Goal: Task Accomplishment & Management: Use online tool/utility

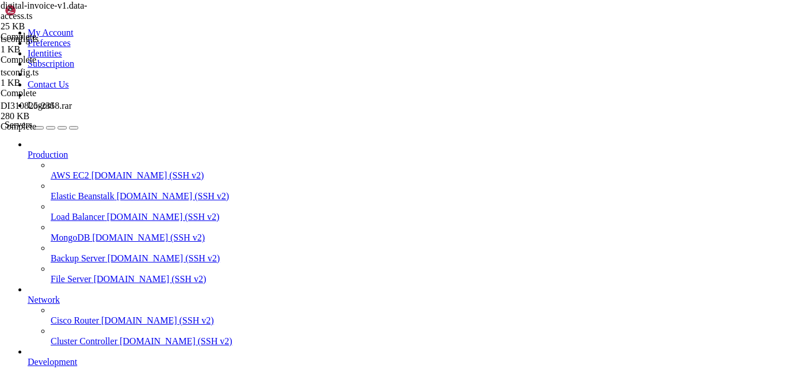
scroll to position [59, 0]
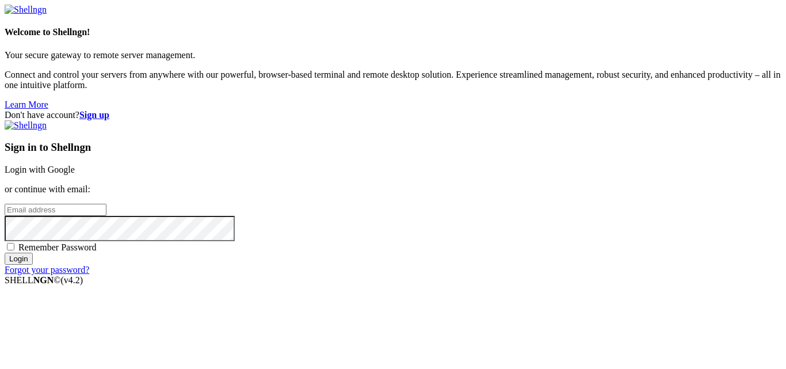
click at [75, 165] on link "Login with Google" at bounding box center [40, 170] width 70 height 10
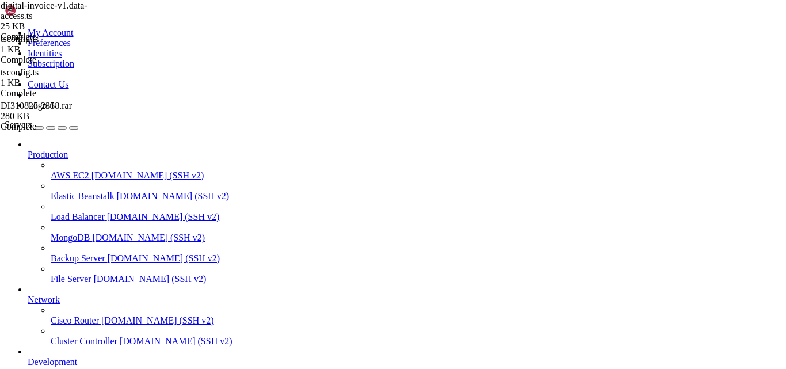
scroll to position [59, 0]
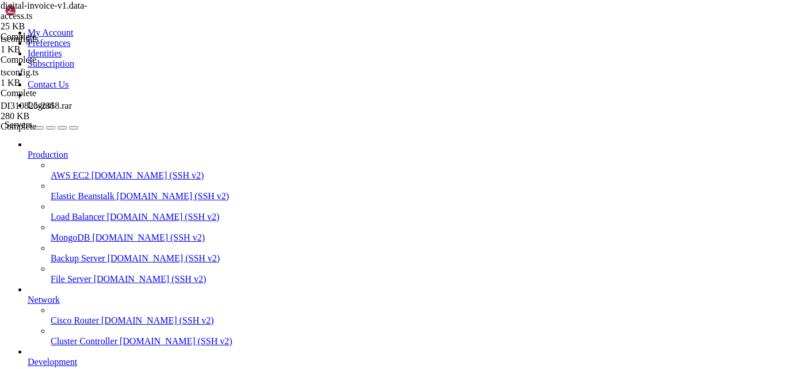
type input "/var/www/digitalinvoicing/src/database"
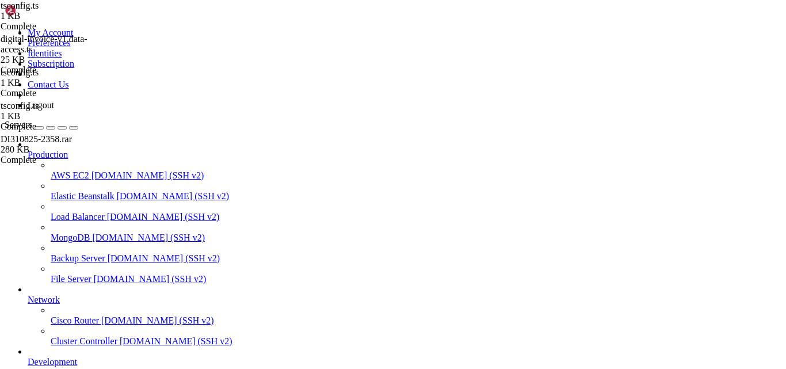
type textarea "// port: 1433,"
click at [782, 309] on div "digital-invoice-v1.data-access.ts 25 KB Complete tsconfig.ts 1 KB Complete tsco…" at bounding box center [393, 184] width 786 height 369
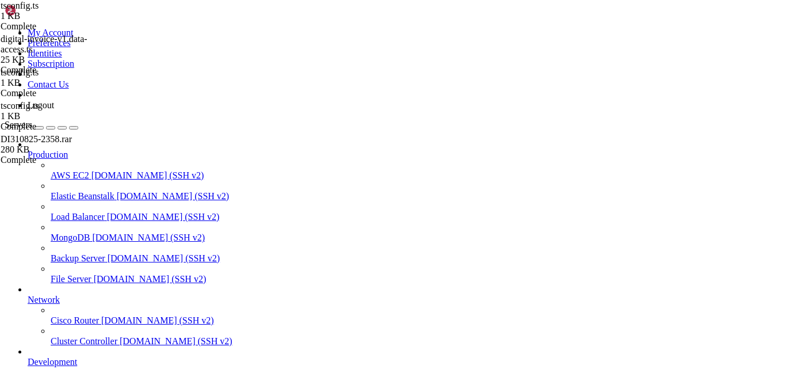
drag, startPoint x: 274, startPoint y: 45, endPoint x: 453, endPoint y: 25, distance: 179.4
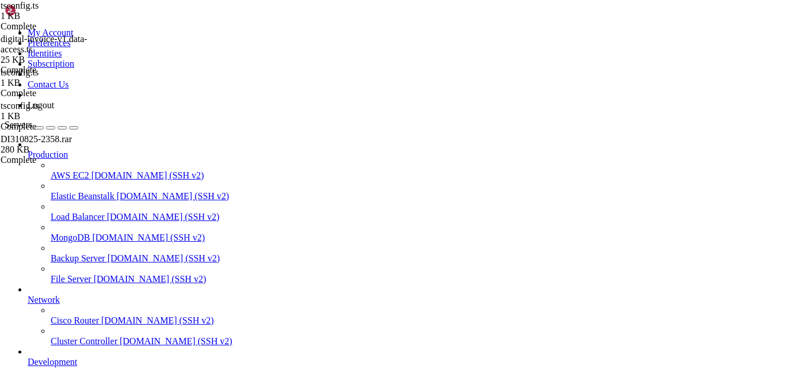
drag, startPoint x: 277, startPoint y: 47, endPoint x: 407, endPoint y: 14, distance: 134.6
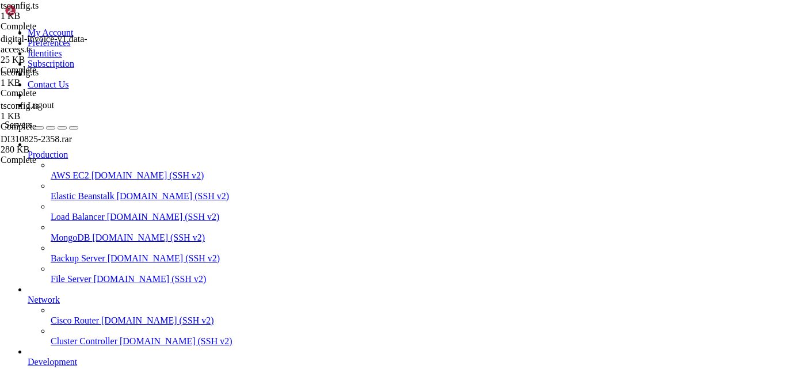
type input "/var/www/digitalinvoicing"
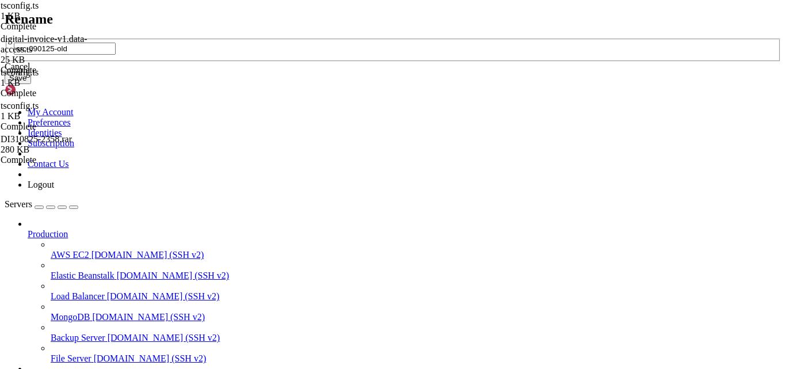
type input "src-090125-old"
click at [31, 84] on button "Save" at bounding box center [18, 78] width 26 height 12
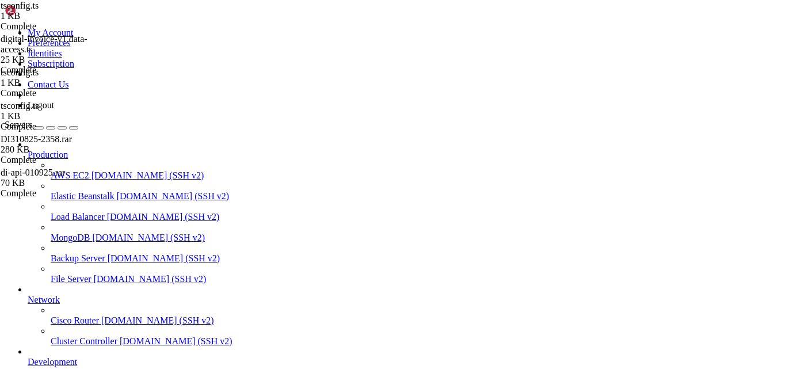
click at [766, 315] on div "digital-invoice-v1.data-access.ts 25 KB Complete tsconfig.ts 1 KB Complete tsco…" at bounding box center [393, 184] width 786 height 369
click at [740, 301] on div "digital-invoice-v1.data-access.ts 25 KB Complete tsconfig.ts 1 KB Complete tsco…" at bounding box center [393, 184] width 786 height 369
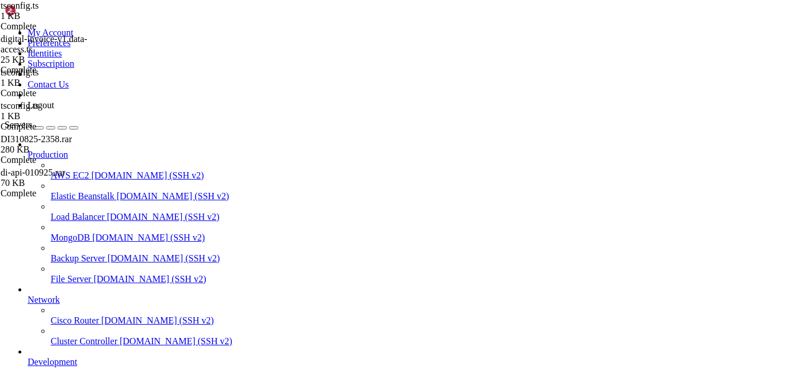
type input "/var/www/digitalinvoicing/src/database"
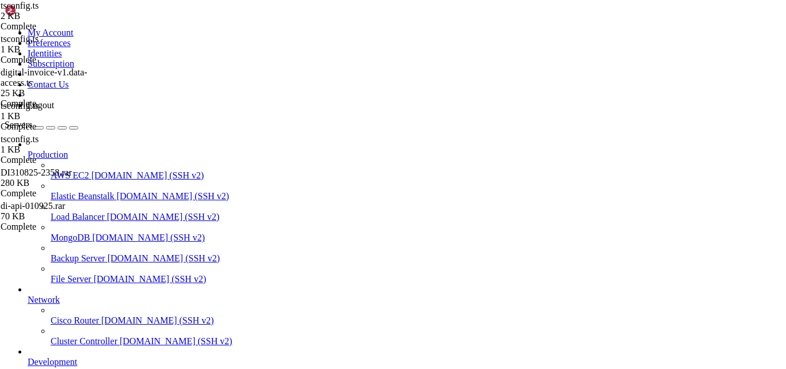
type textarea "server: "ASIF-PC","
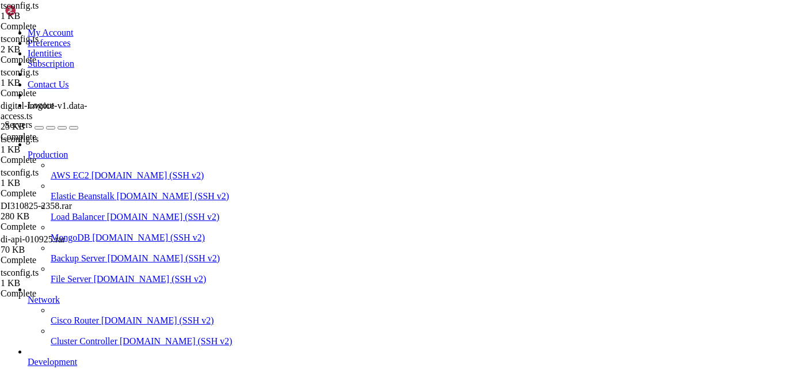
scroll to position [253, 0]
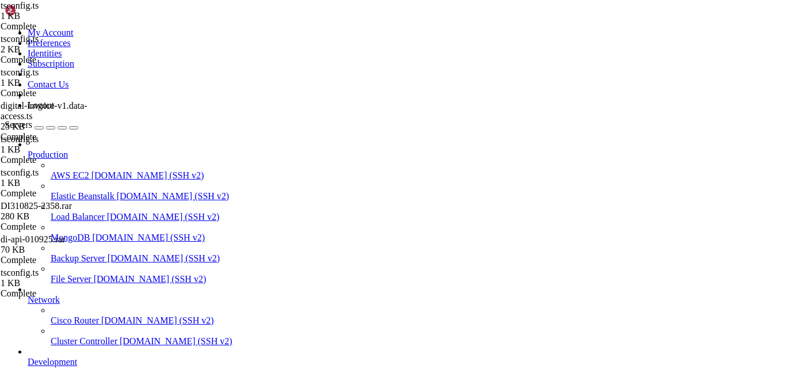
type input "/var/www/digitalinvoicing/src/security"
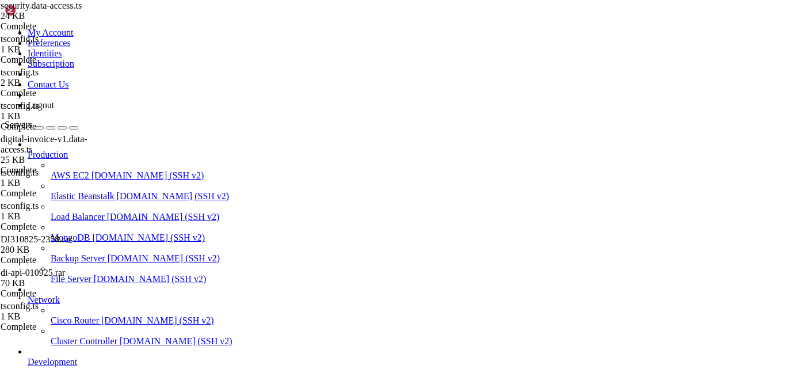
type textarea "import bcrypt from 'bcryptjs';"
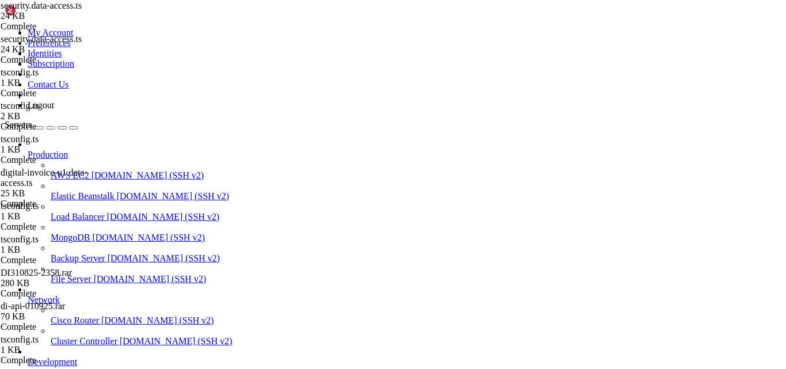
type textarea "const networkInterfaces = os.networkInterfaces();"
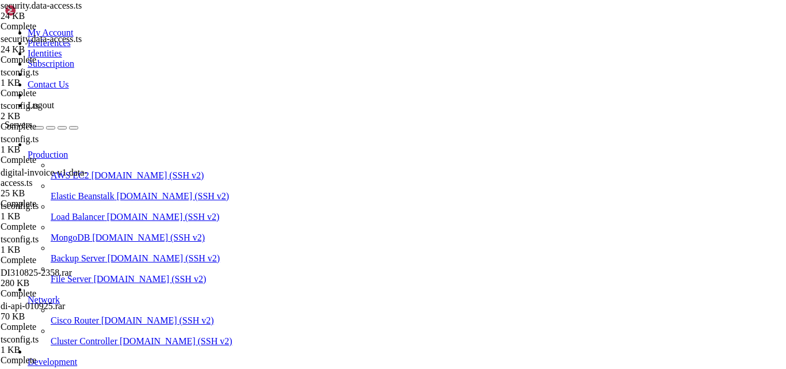
drag, startPoint x: 465, startPoint y: 109, endPoint x: 483, endPoint y: 97, distance: 22.0
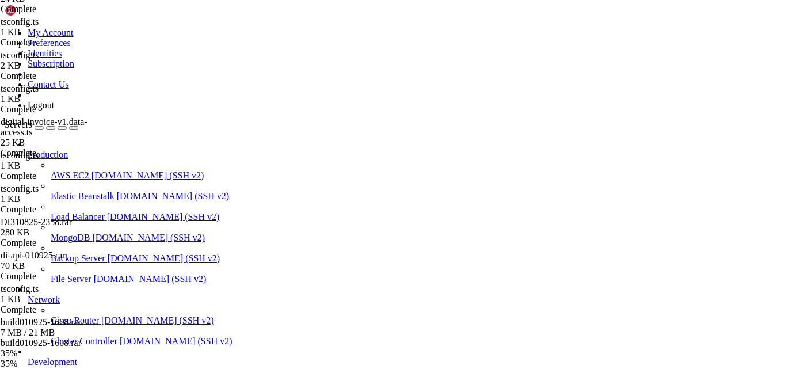
drag, startPoint x: 286, startPoint y: 733, endPoint x: 353, endPoint y: 732, distance: 66.7
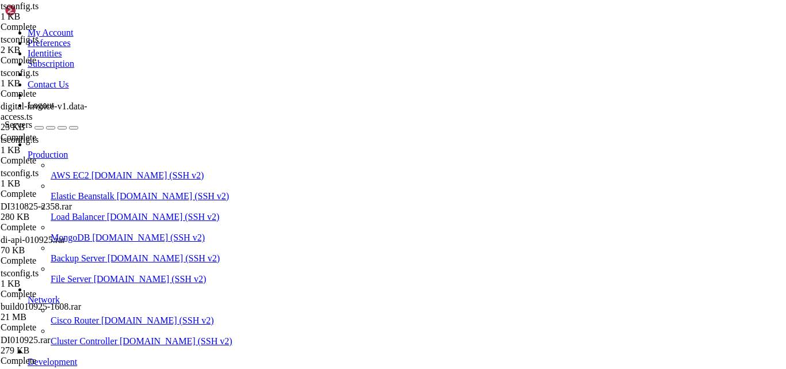
scroll to position [0, 0]
drag, startPoint x: 175, startPoint y: 300, endPoint x: 336, endPoint y: 312, distance: 161.5
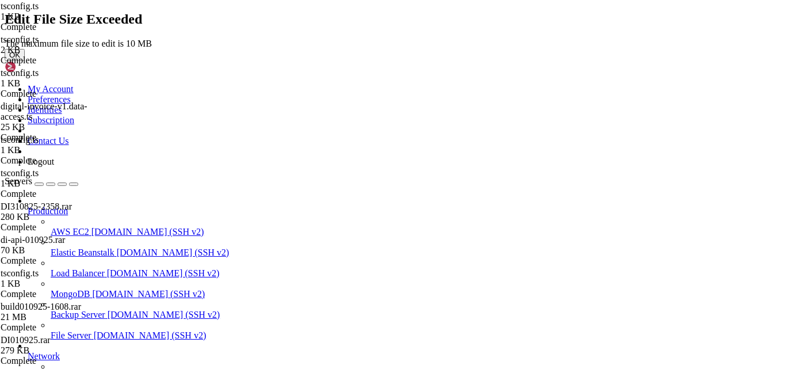
click at [25, 61] on button "OK" at bounding box center [15, 55] width 20 height 12
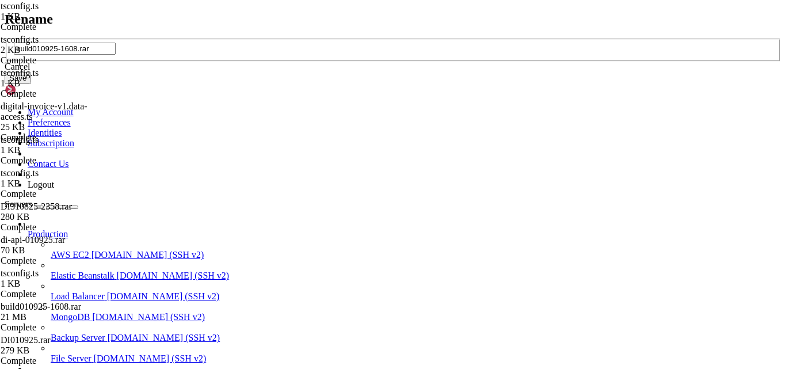
click at [418, 72] on div "Cancel" at bounding box center [393, 67] width 777 height 10
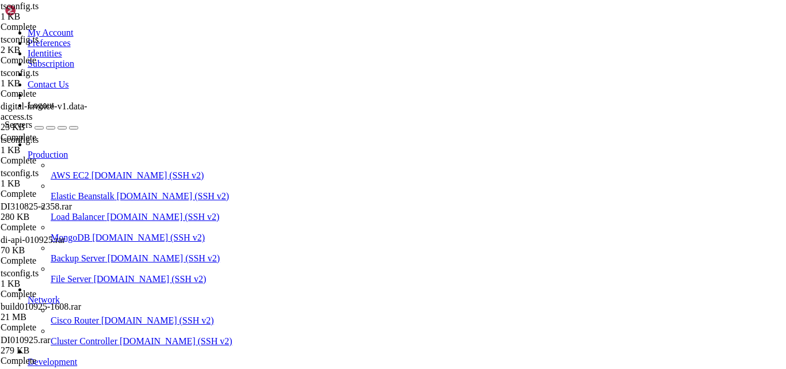
type input "/var/www/digitalinvoicing/webclient"
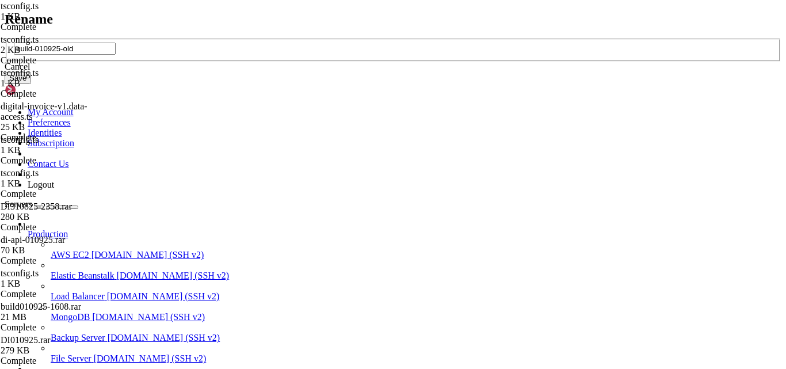
type input "build-010925-old"
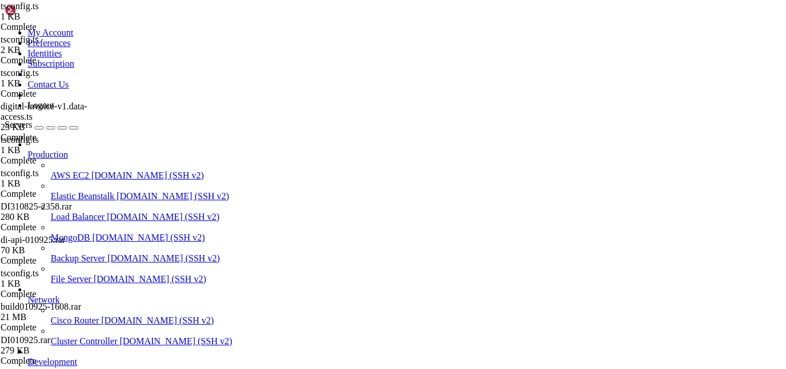
type input "/var/www/digitalinvoicing/webclient"
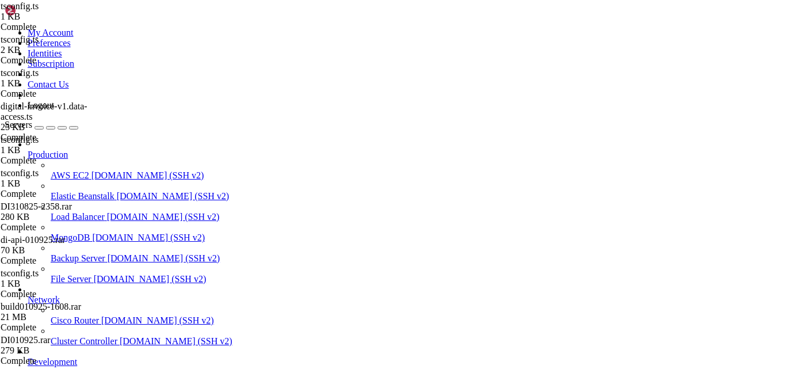
drag, startPoint x: 286, startPoint y: 714, endPoint x: 365, endPoint y: 710, distance: 78.9
copy x-row "[TECHNICAL_ID]"
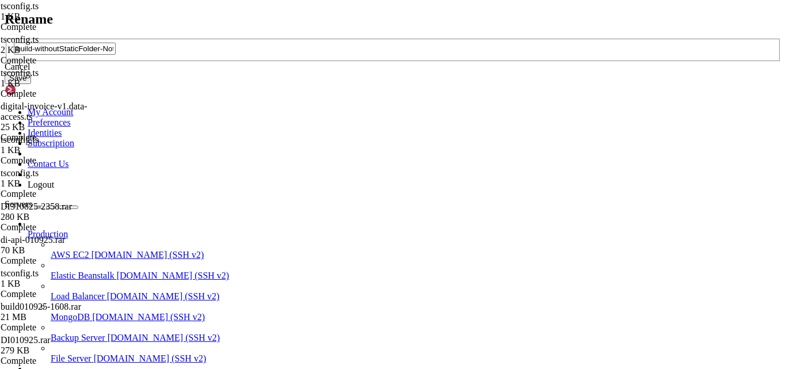
type input "build-withoutStaticFolder-NotWorking"
click at [31, 84] on button "Save" at bounding box center [18, 78] width 26 height 12
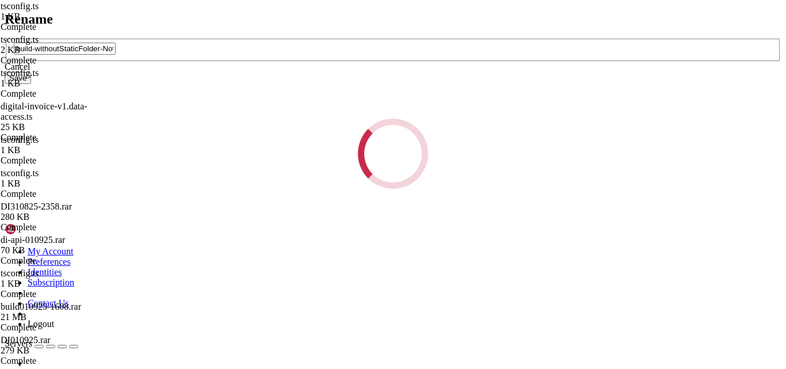
click at [400, 134] on div "Loading..." at bounding box center [393, 153] width 777 height 70
click at [485, 158] on div "Loading..." at bounding box center [393, 153] width 777 height 70
click at [493, 189] on div "Loading..." at bounding box center [393, 153] width 777 height 70
click at [447, 142] on div "Loading..." at bounding box center [393, 153] width 777 height 70
click at [439, 152] on div "Loading..." at bounding box center [393, 153] width 777 height 70
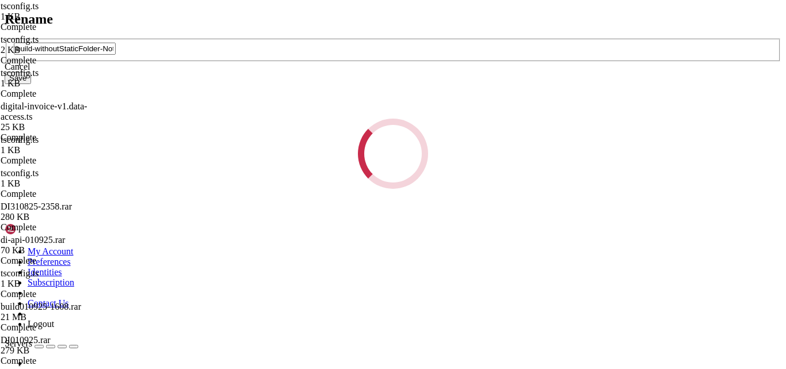
click at [388, 151] on div "Loading..." at bounding box center [392, 154] width 77 height 77
click at [502, 189] on div "Rename build-withoutStaticFolder-NotWorking Cancel Save Loading..." at bounding box center [393, 101] width 777 height 178
click at [472, 86] on div "Rename build-withoutStaticFolder-NotWorking Cancel Save Loading..." at bounding box center [393, 101] width 777 height 178
click at [400, 96] on div "Rename build-withoutStaticFolder-NotWorking Cancel Save Loading..." at bounding box center [393, 101] width 777 height 178
click at [347, 14] on div "Rename build-withoutStaticFolder-NotWorking Cancel Save Loading..." at bounding box center [393, 101] width 777 height 178
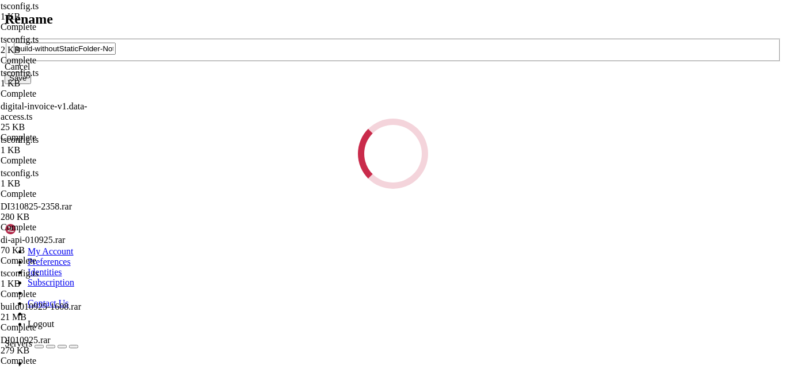
drag, startPoint x: 303, startPoint y: 83, endPoint x: 481, endPoint y: 177, distance: 201.7
click at [481, 177] on div "Rename build-withoutStaticFolder-NotWorking Cancel Save Loading..." at bounding box center [393, 101] width 777 height 178
click at [481, 177] on div "Loading..." at bounding box center [393, 153] width 777 height 70
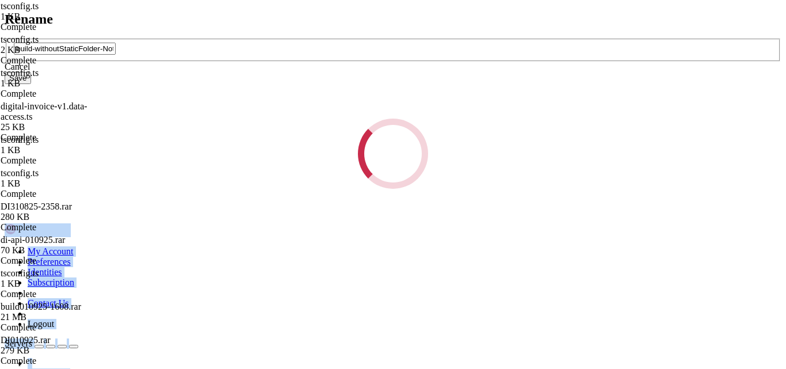
click at [481, 177] on div "Loading..." at bounding box center [393, 153] width 777 height 70
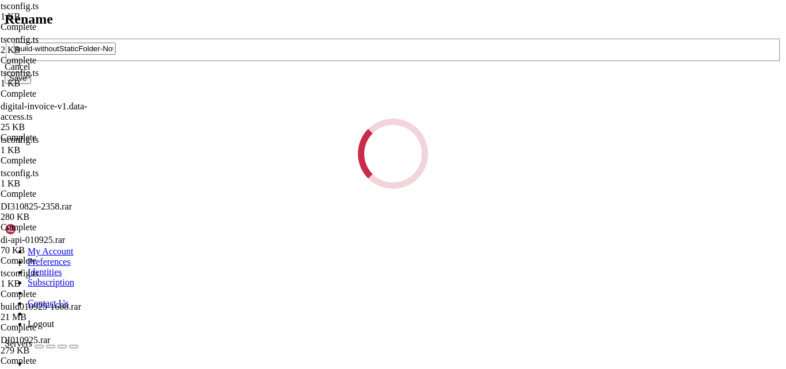
click at [86, 189] on div "Rename build-withoutStaticFolder-NotWorking Cancel Save Loading..." at bounding box center [393, 101] width 777 height 178
click at [269, 189] on div "Rename build-withoutStaticFolder-NotWorking Cancel Save Loading..." at bounding box center [393, 101] width 777 height 178
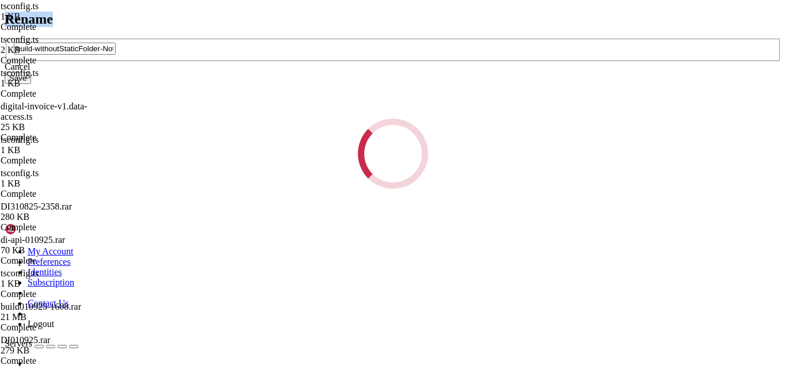
click at [269, 189] on div "Rename build-withoutStaticFolder-NotWorking Cancel Save Loading..." at bounding box center [393, 101] width 777 height 178
click at [515, 137] on div "Loading..." at bounding box center [393, 153] width 777 height 70
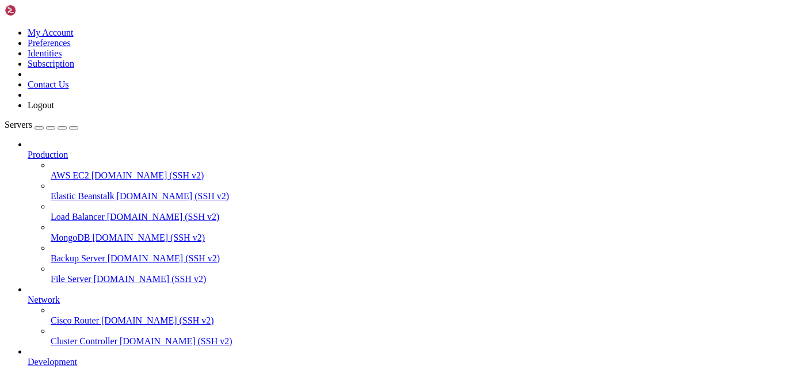
scroll to position [126, 0]
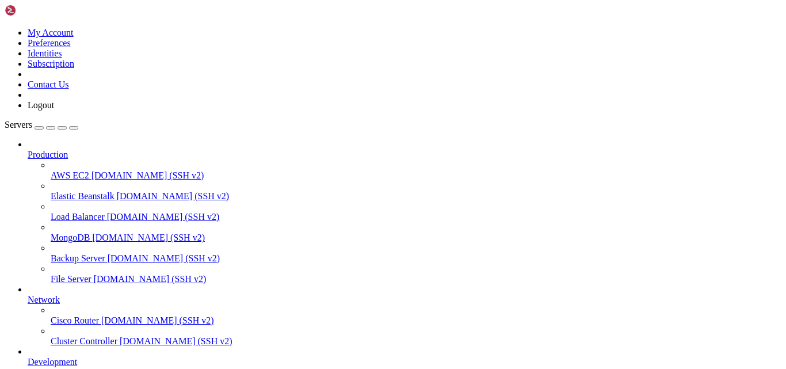
type input "/var/www/digitalinvoicing/webclient"
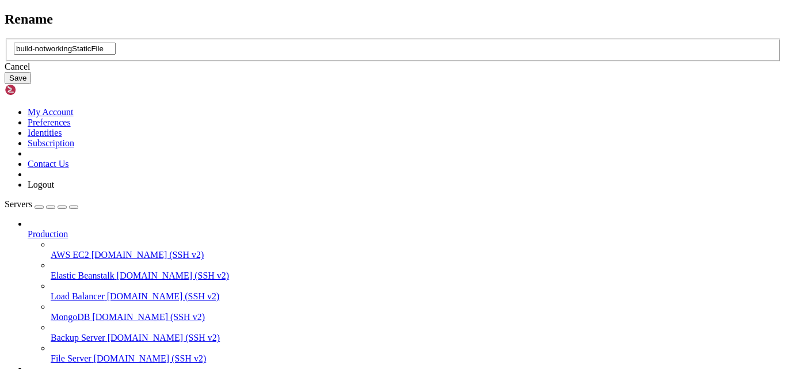
type input "build-notworkingStaticFile"
click at [31, 84] on button "Save" at bounding box center [18, 78] width 26 height 12
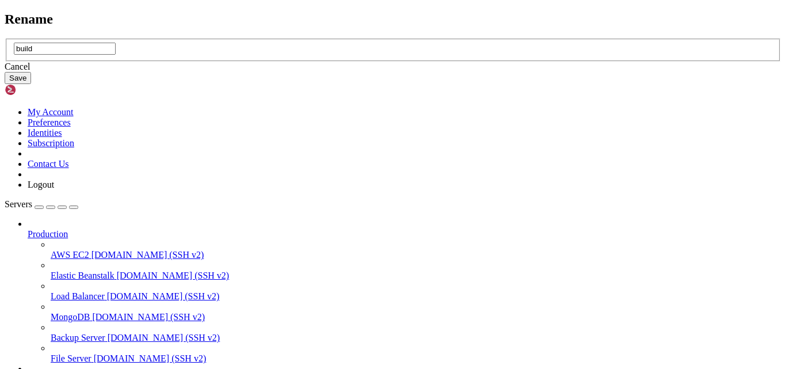
type input "build"
click at [31, 84] on button "Save" at bounding box center [18, 78] width 26 height 12
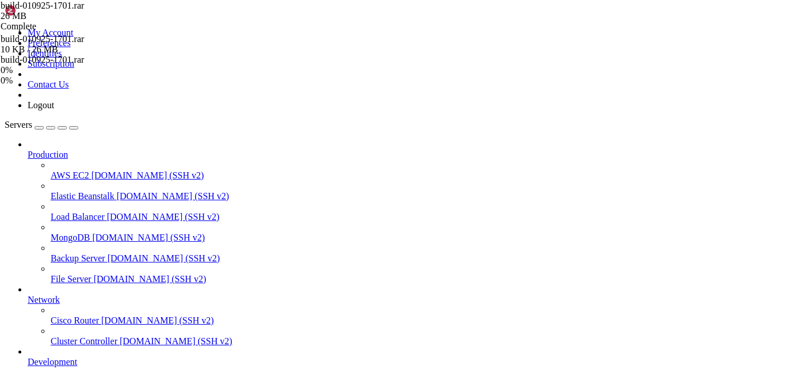
click at [116, 75] on div "build-010925-1701.rar 2%" at bounding box center [58, 65] width 115 height 21
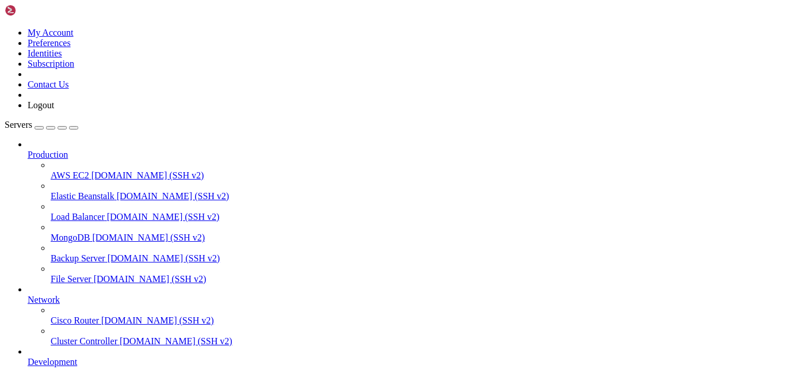
type input "/root"
